Goal: Check status

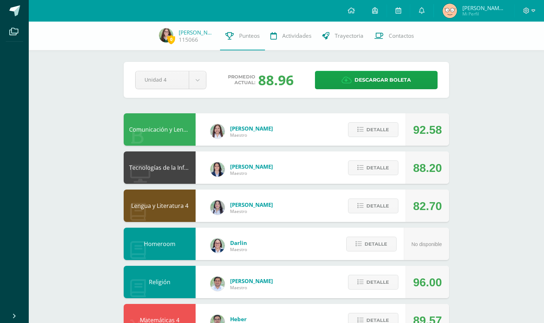
scroll to position [256, 0]
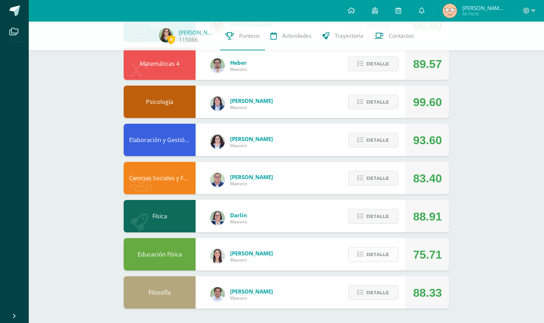
click at [381, 250] on span "Detalle" at bounding box center [377, 254] width 23 height 13
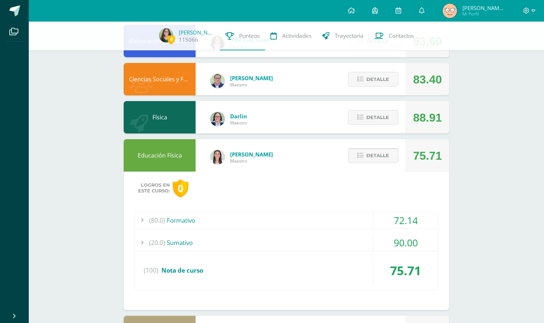
scroll to position [395, 0]
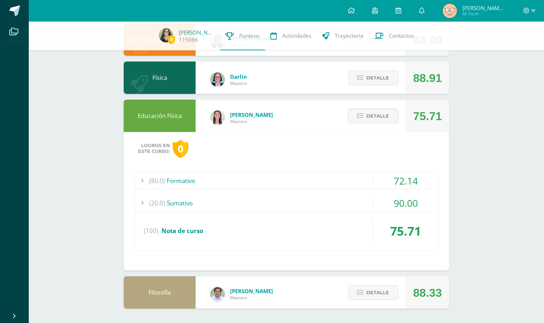
click at [354, 200] on div "(20.0) Sumativo" at bounding box center [286, 203] width 303 height 16
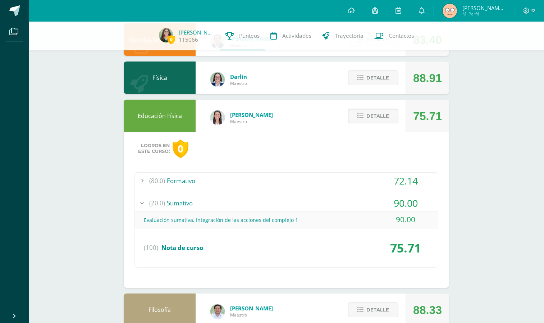
click at [347, 184] on div "(80.0) Formativo" at bounding box center [286, 181] width 303 height 16
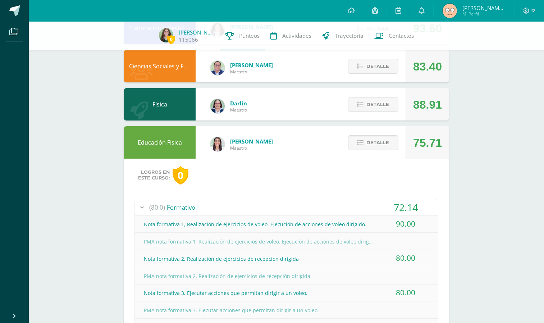
scroll to position [368, 0]
click at [376, 140] on span "Detalle" at bounding box center [377, 142] width 23 height 13
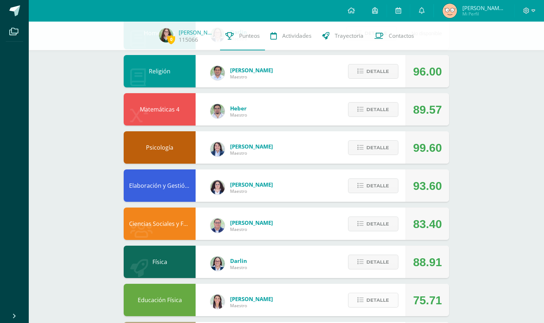
scroll to position [210, 0]
click at [380, 147] on span "Detalle" at bounding box center [377, 147] width 23 height 13
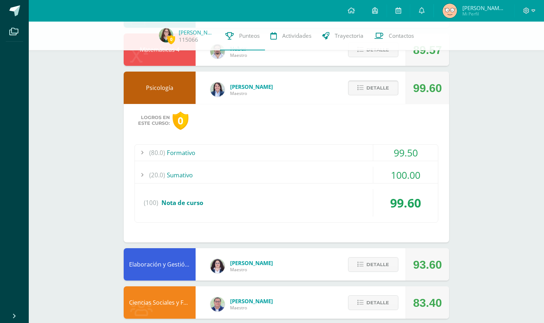
scroll to position [270, 0]
click at [349, 175] on div "(20.0) Sumativo" at bounding box center [286, 175] width 303 height 16
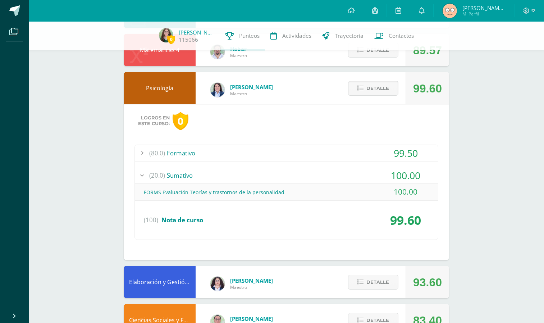
click at [335, 149] on div "(80.0) Formativo" at bounding box center [286, 153] width 303 height 16
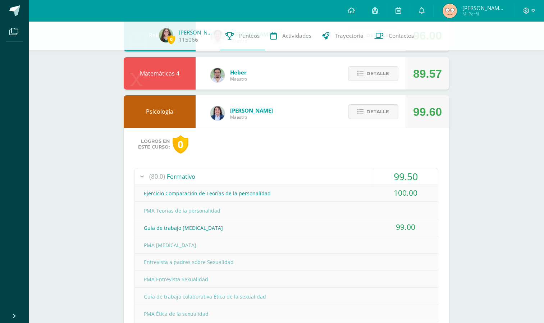
scroll to position [241, 0]
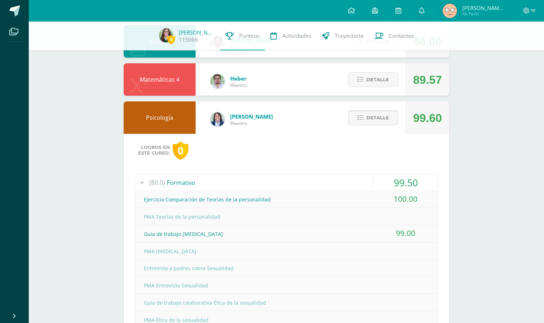
click at [380, 116] on span "Detalle" at bounding box center [377, 117] width 23 height 13
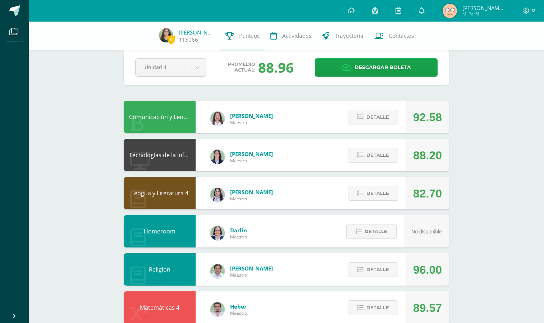
scroll to position [0, 0]
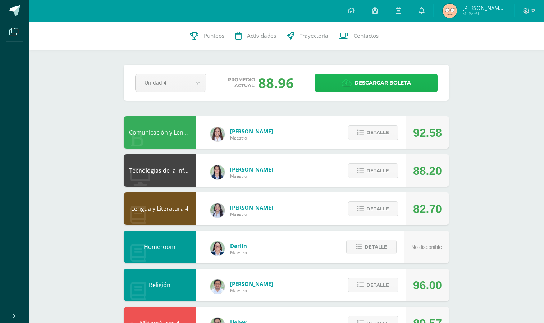
click at [357, 87] on span "Descargar boleta" at bounding box center [383, 83] width 56 height 18
